Goal: Task Accomplishment & Management: Manage account settings

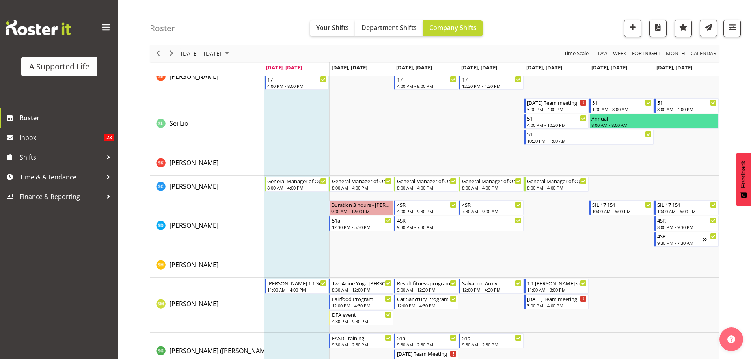
scroll to position [4140, 0]
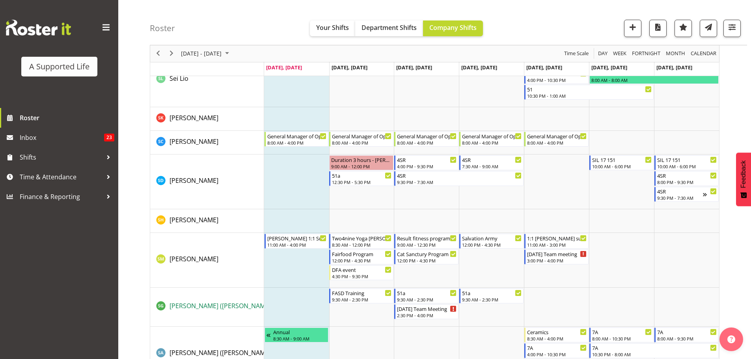
click at [214, 306] on span "[PERSON_NAME] ([PERSON_NAME]" at bounding box center [220, 306] width 101 height 9
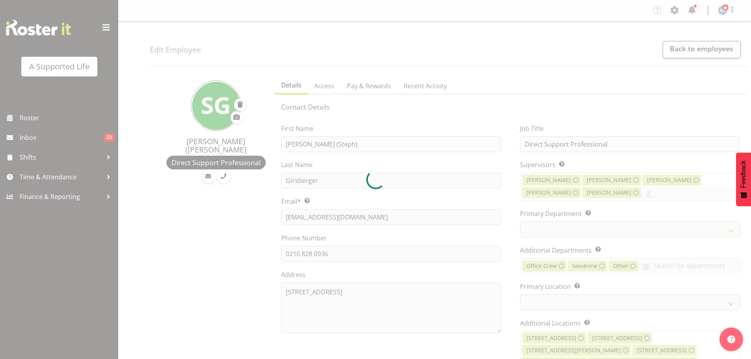
select select "TimelineWeek"
select select
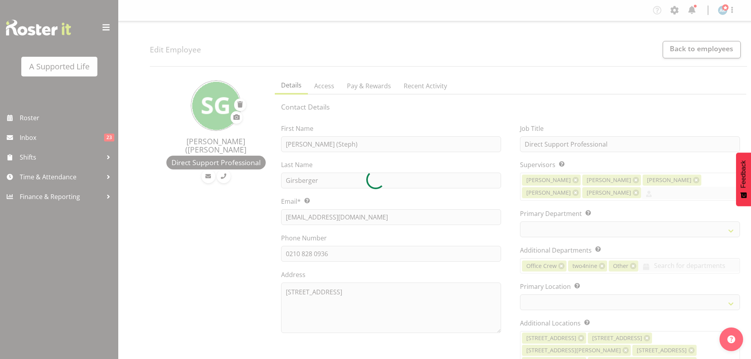
select select "564"
select select "904"
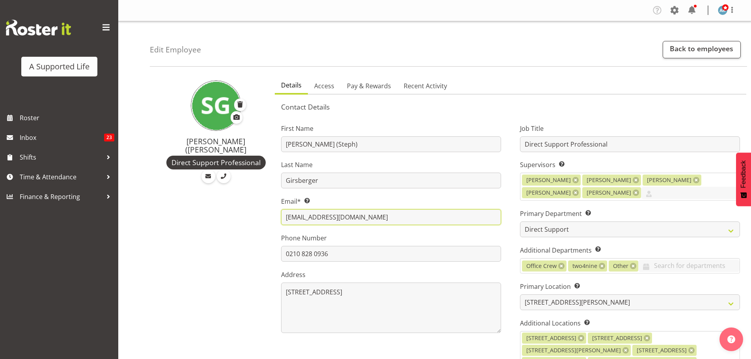
drag, startPoint x: 388, startPoint y: 219, endPoint x: 224, endPoint y: 226, distance: 163.8
